Goal: Task Accomplishment & Management: Use online tool/utility

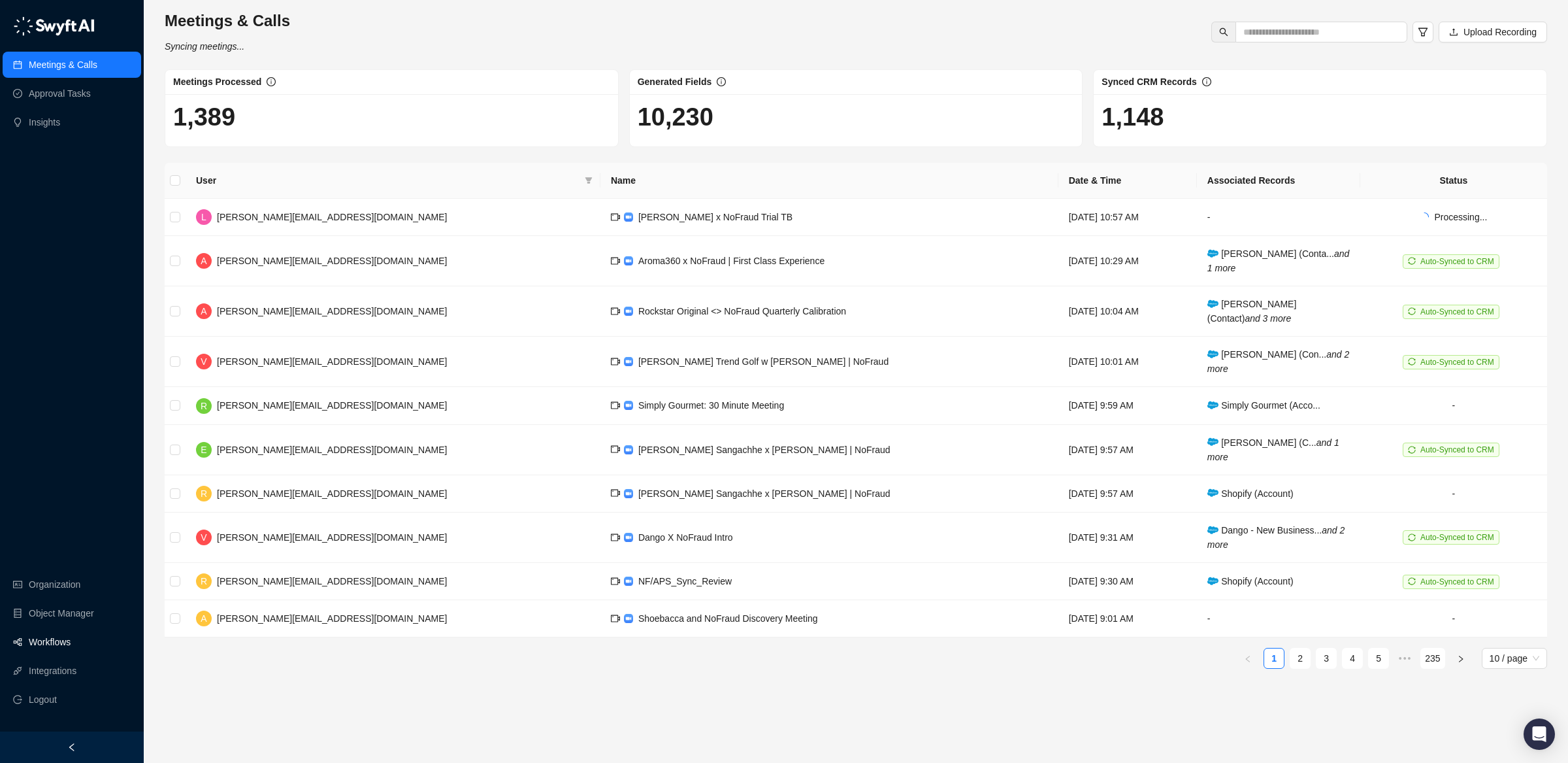
click at [71, 642] on link "Workflows" at bounding box center [49, 642] width 42 height 26
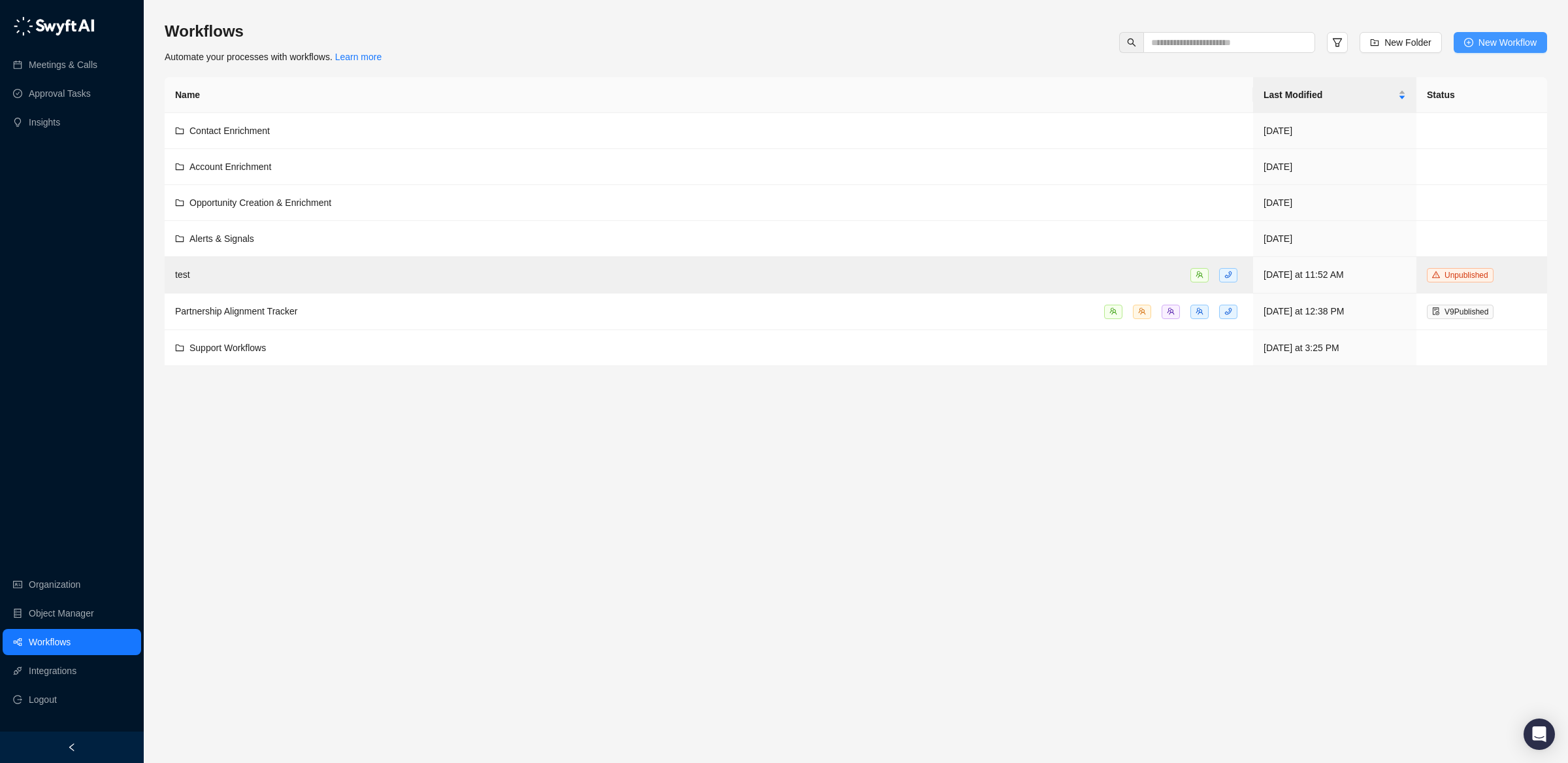
click at [1485, 37] on span "New Workflow" at bounding box center [1507, 43] width 58 height 15
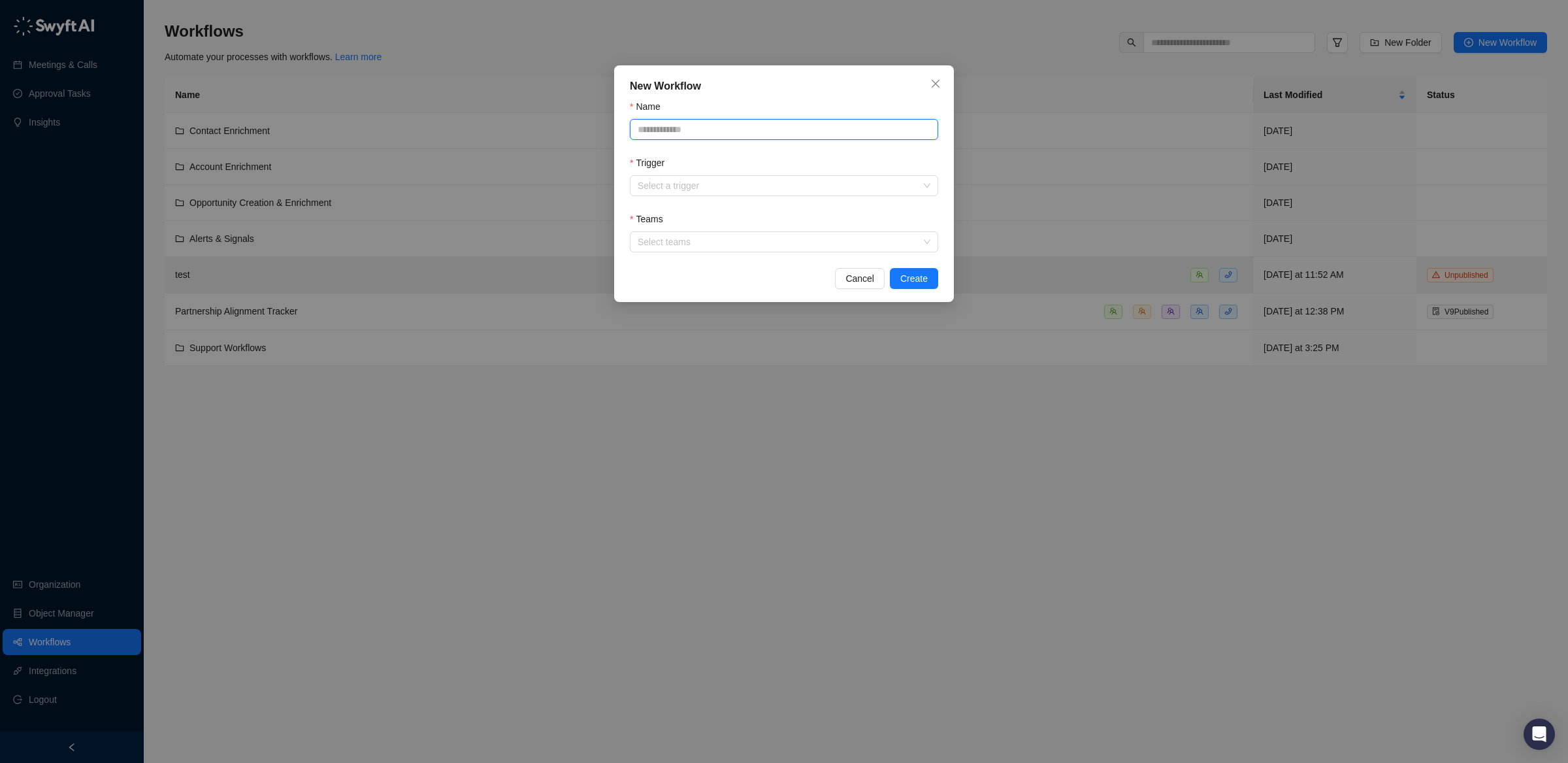
click at [691, 134] on input "Name" at bounding box center [784, 129] width 308 height 21
type input "**********"
click at [658, 183] on input "Trigger" at bounding box center [780, 186] width 285 height 20
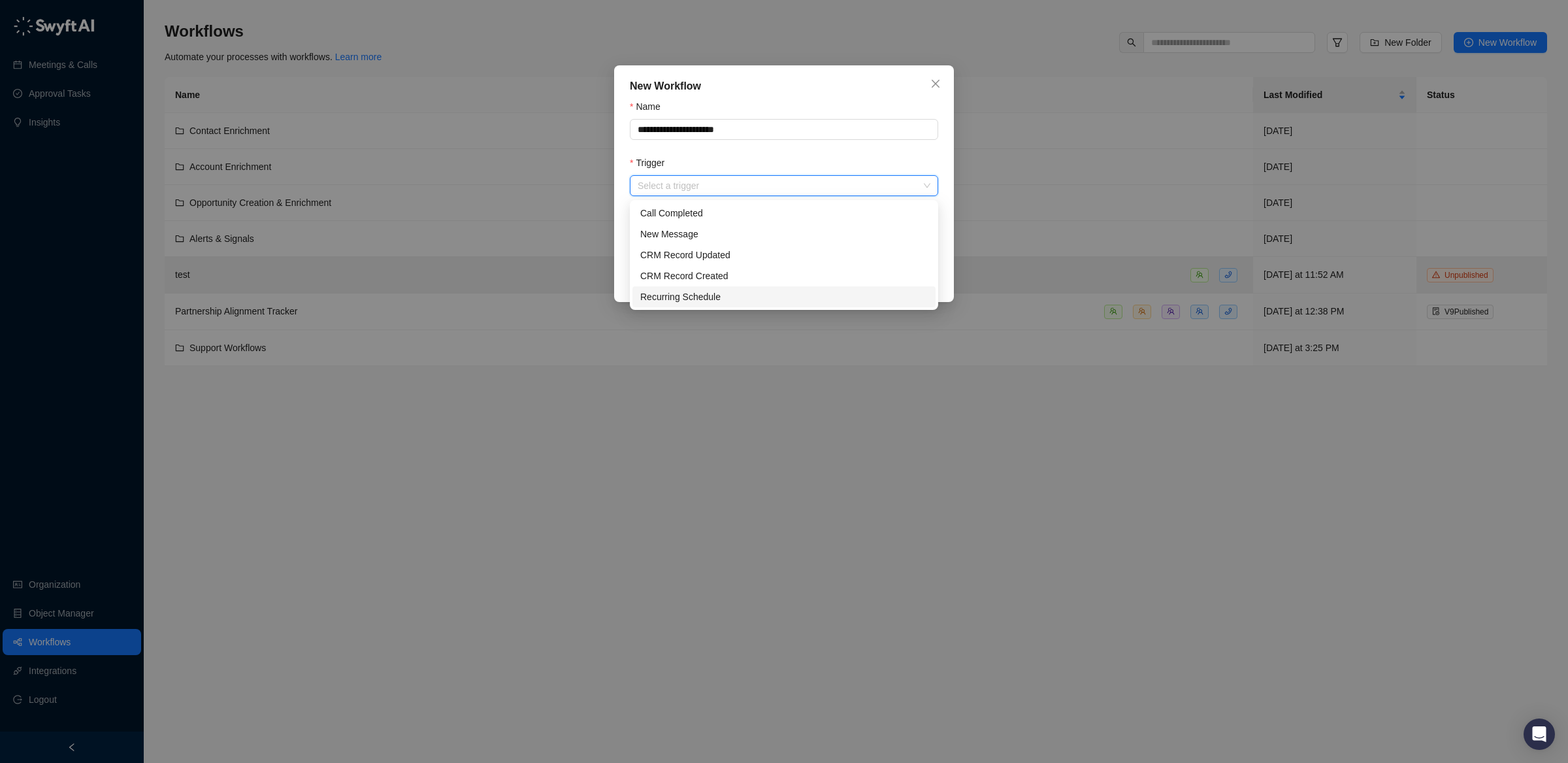
click at [757, 292] on div "Recurring Schedule" at bounding box center [784, 297] width 287 height 15
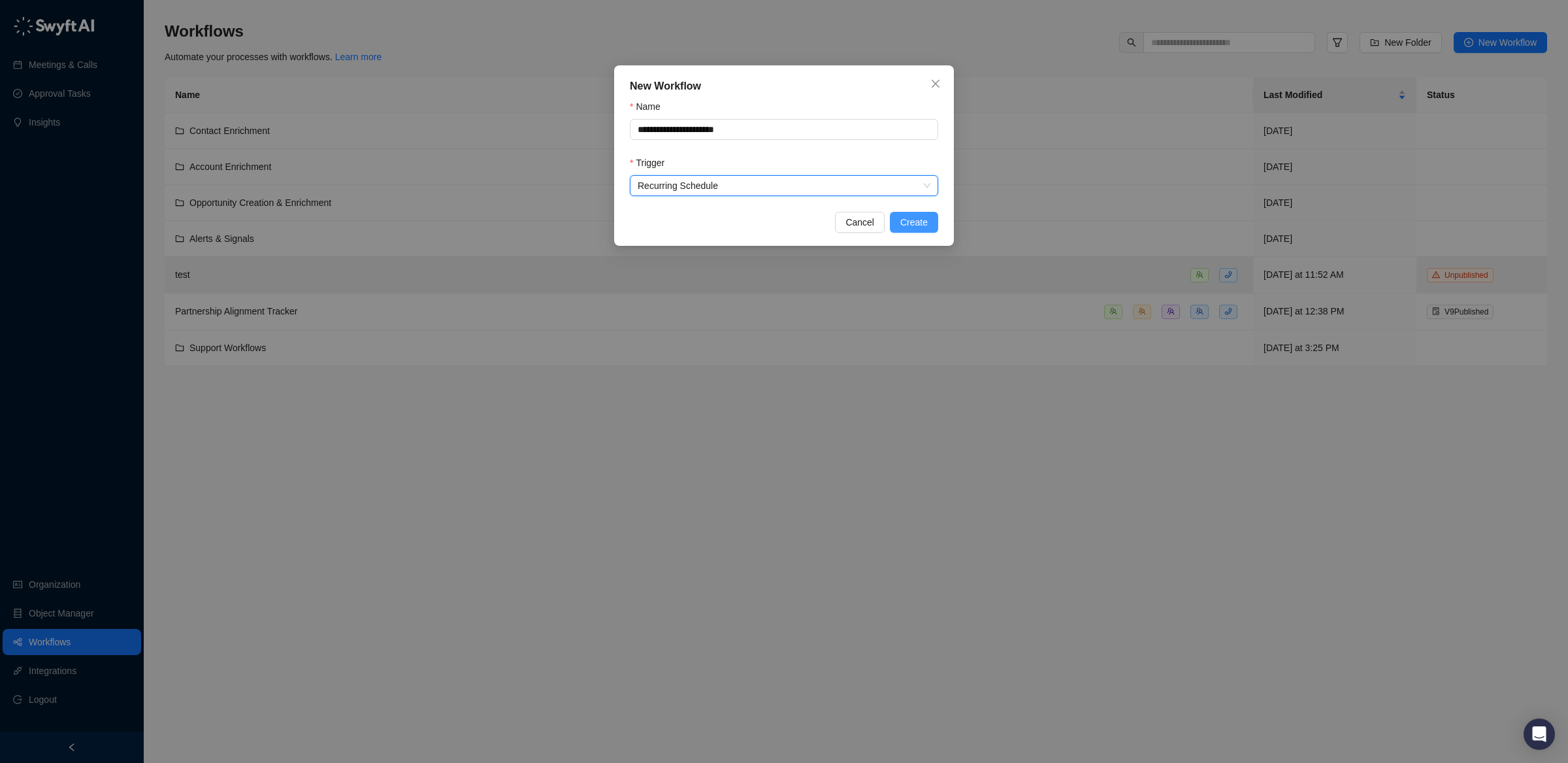
click at [927, 224] on span "Create" at bounding box center [914, 222] width 28 height 15
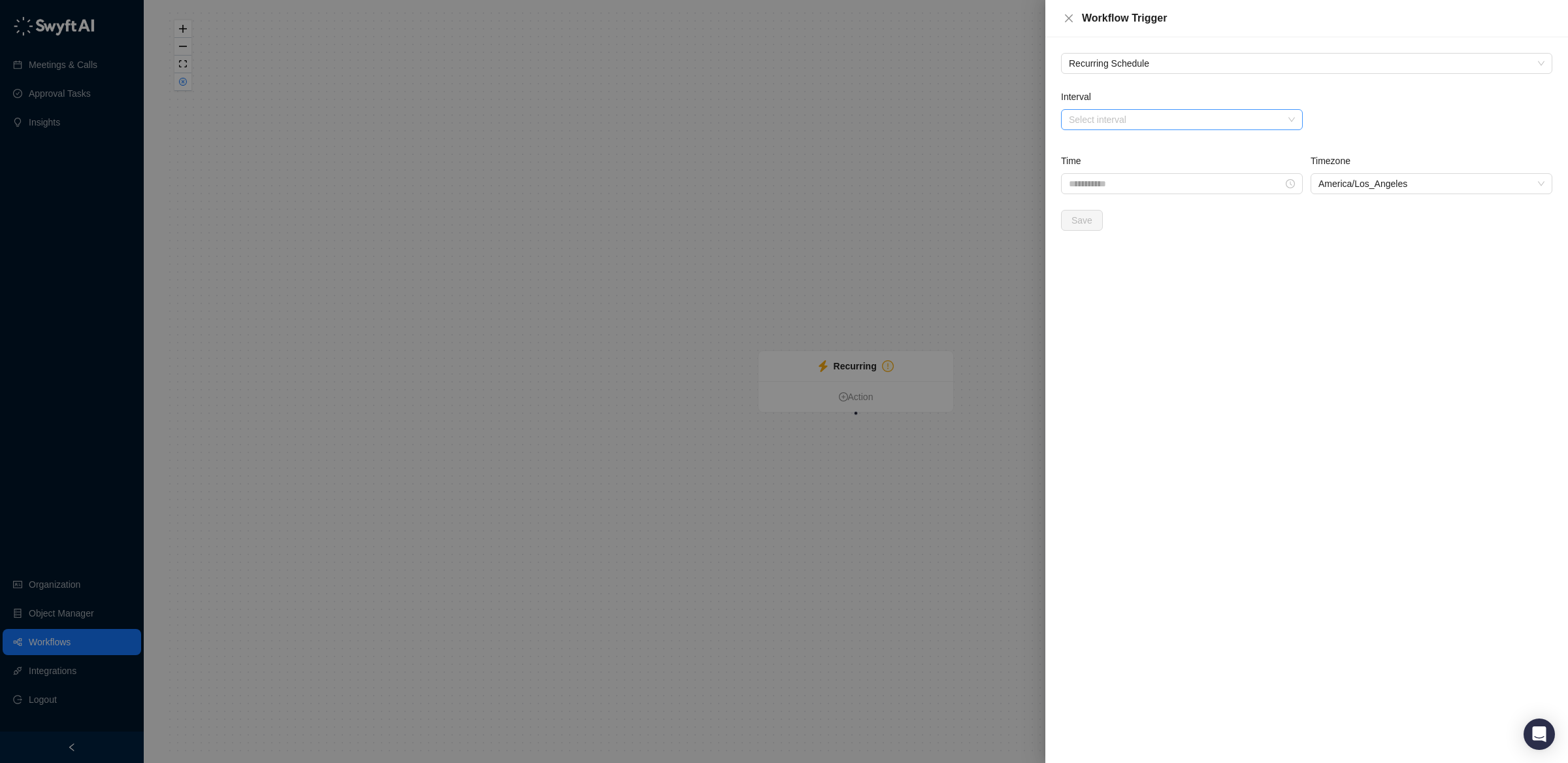
click at [1155, 112] on input "Interval" at bounding box center [1178, 120] width 218 height 20
click at [1118, 164] on div "Weekly" at bounding box center [1182, 167] width 221 height 15
